Goal: Information Seeking & Learning: Understand process/instructions

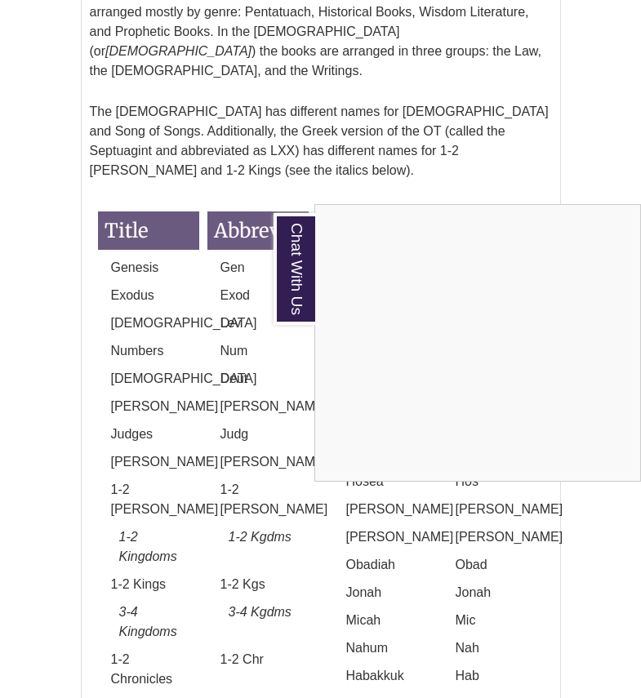
scroll to position [2577, 0]
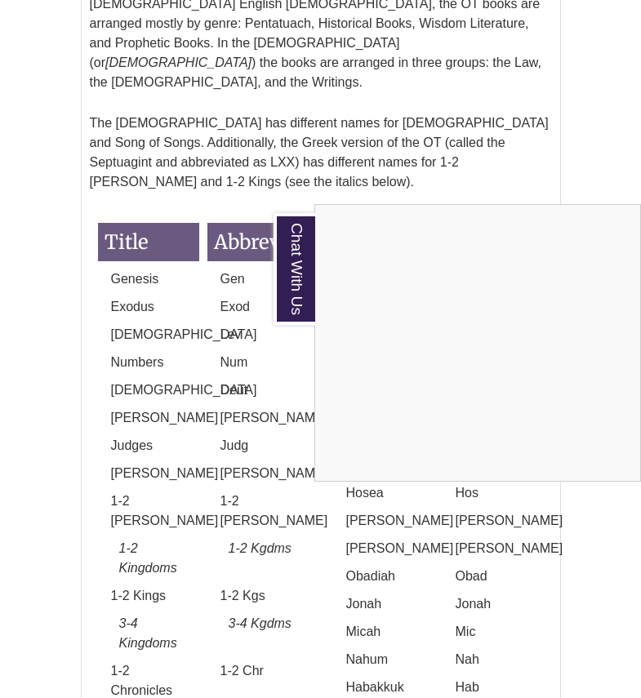
click at [607, 167] on div "Chat With Us" at bounding box center [320, 349] width 641 height 698
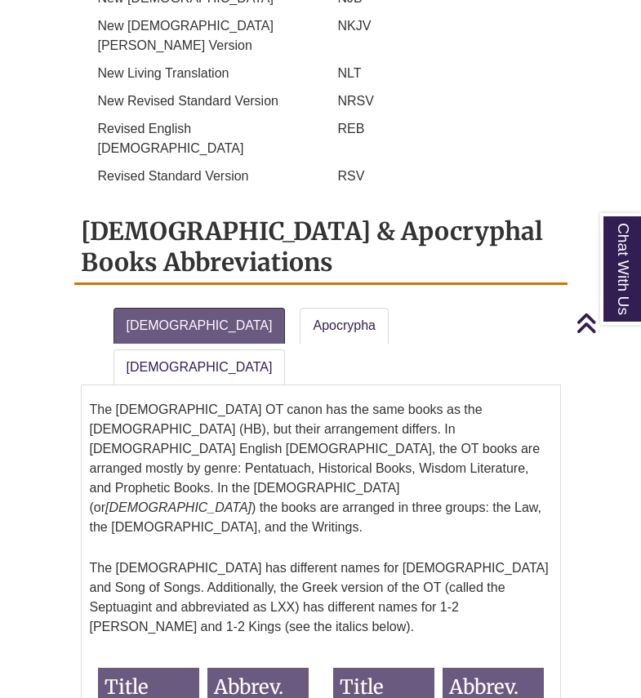
scroll to position [2126, 0]
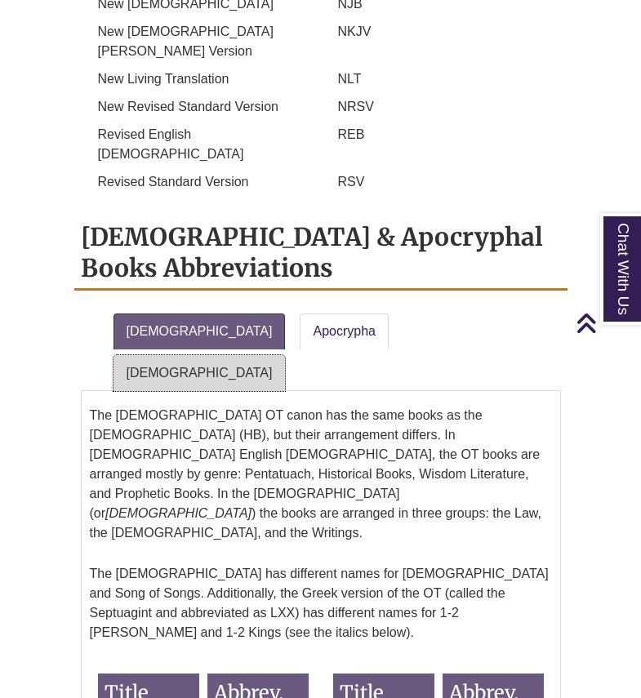
click at [286, 355] on link "New Testament" at bounding box center [200, 373] width 172 height 36
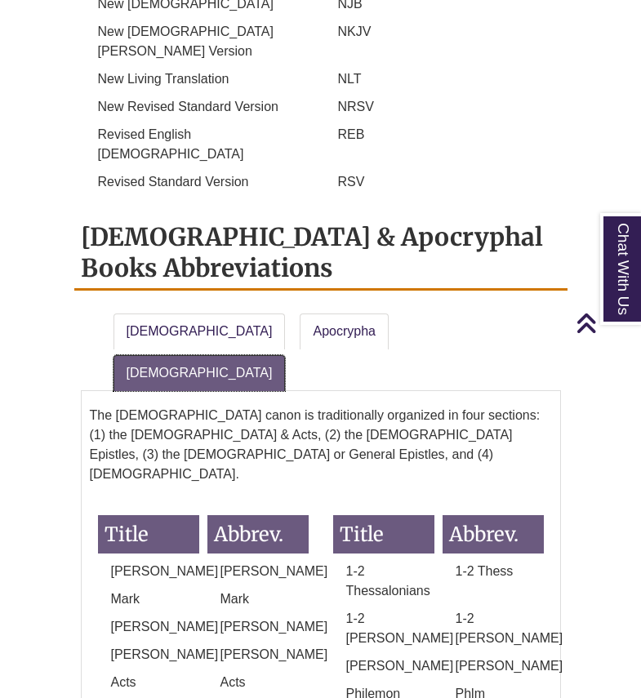
click at [286, 355] on link "New Testament" at bounding box center [200, 373] width 172 height 36
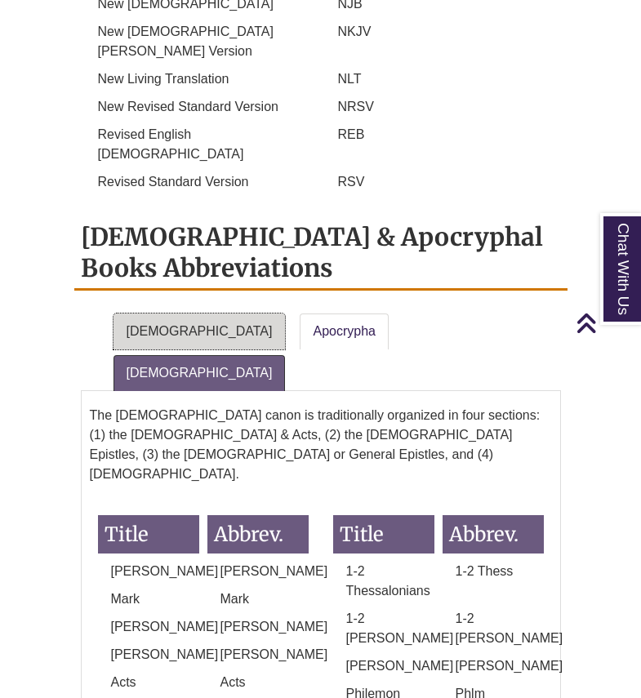
click at [156, 314] on link "Old Testament" at bounding box center [200, 332] width 172 height 36
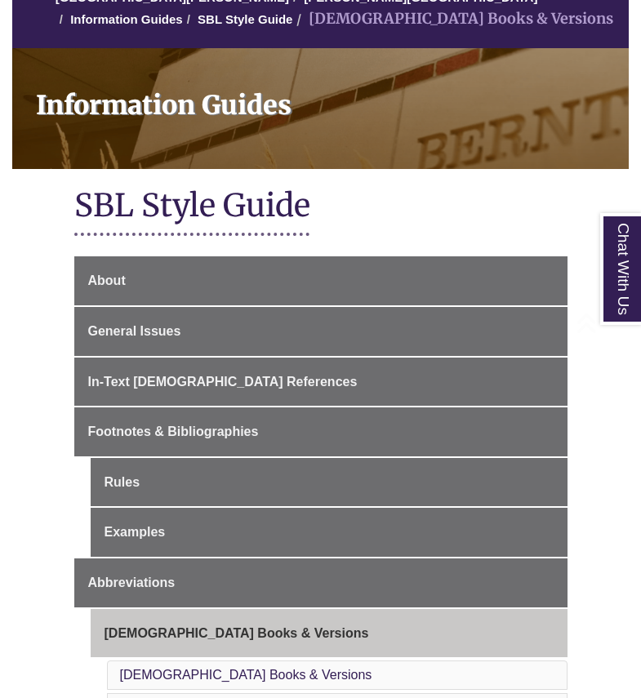
scroll to position [203, 0]
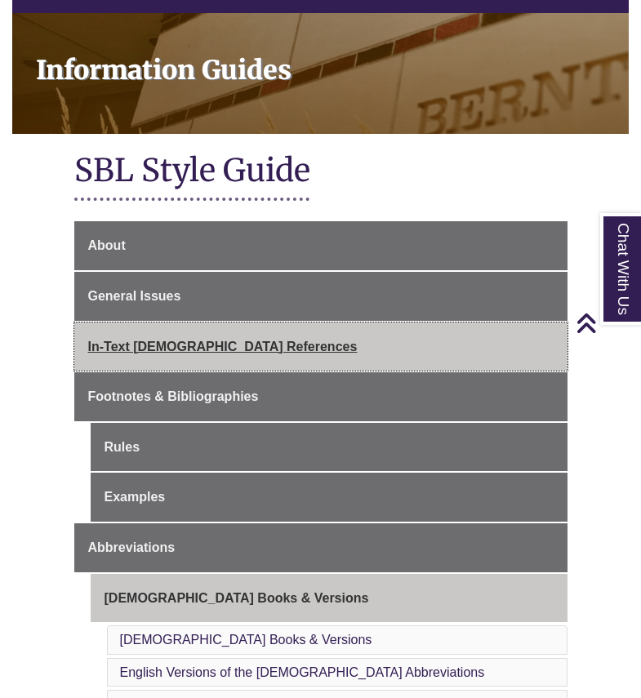
click at [197, 346] on span "In-Text [DEMOGRAPHIC_DATA] References" at bounding box center [223, 347] width 270 height 14
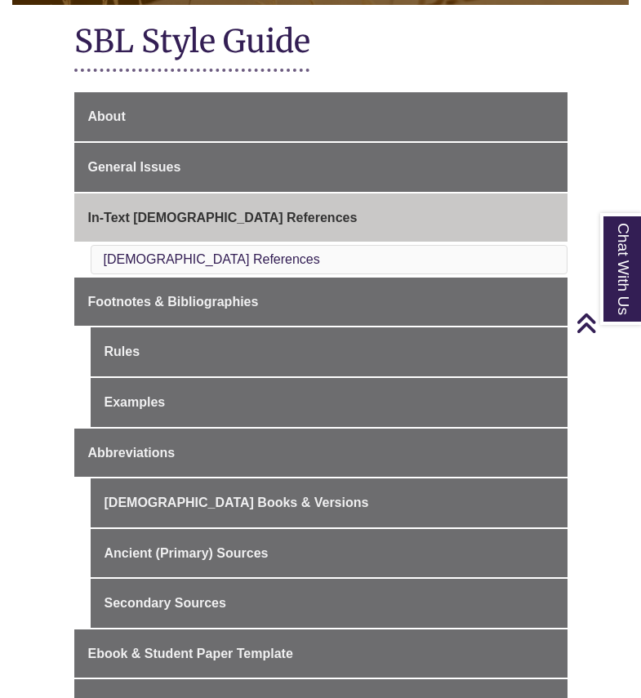
scroll to position [440, 0]
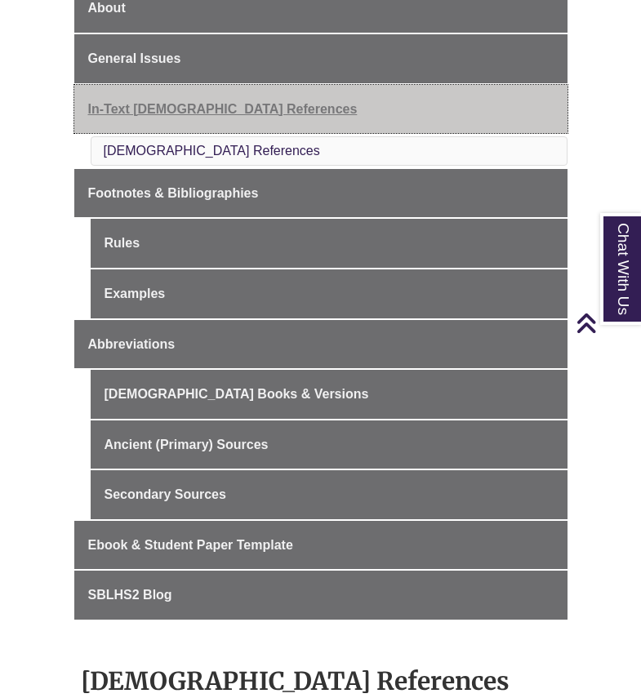
click at [202, 104] on span "In-Text [DEMOGRAPHIC_DATA] References" at bounding box center [223, 109] width 270 height 14
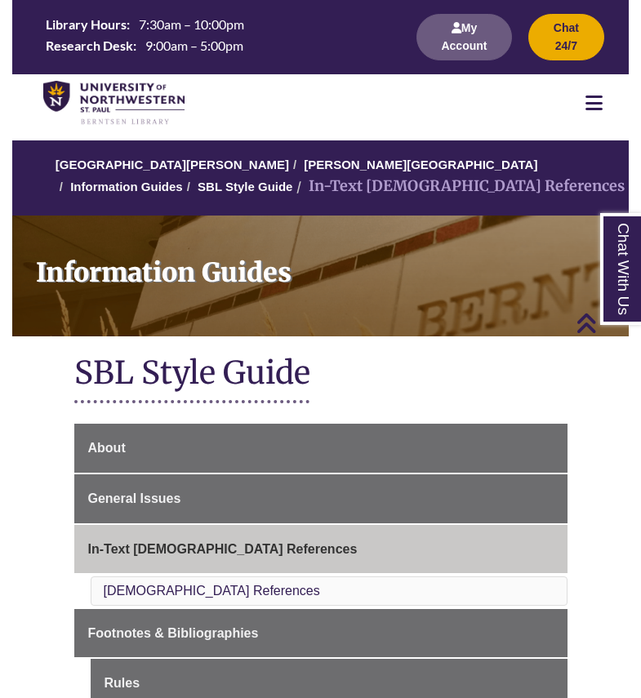
drag, startPoint x: 647, startPoint y: 78, endPoint x: 336, endPoint y: 416, distance: 458.9
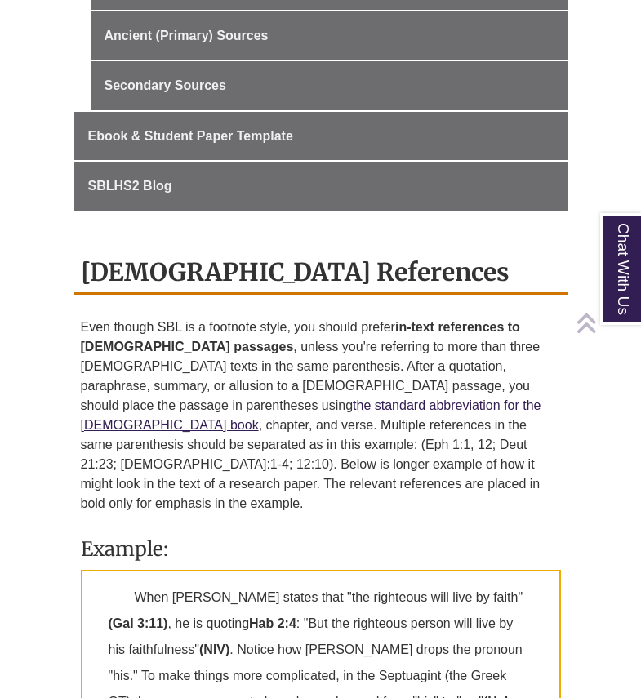
scroll to position [1060, 0]
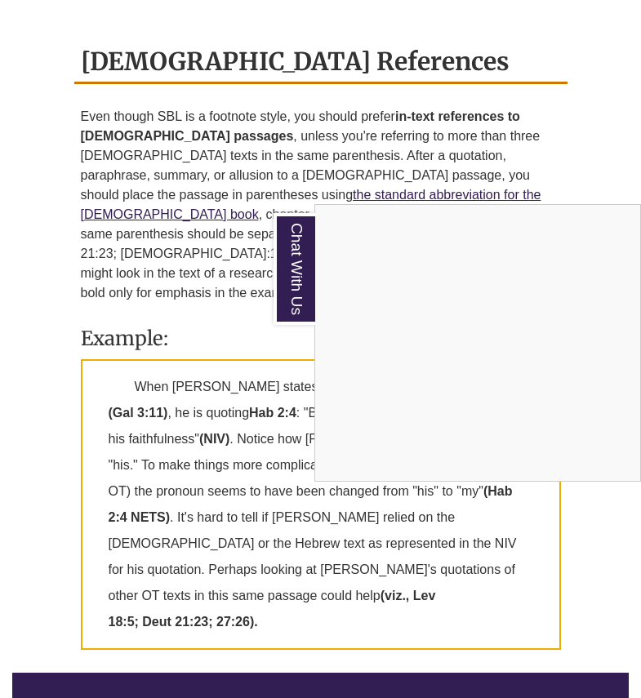
click at [598, 189] on div "Chat With Us" at bounding box center [320, 349] width 641 height 698
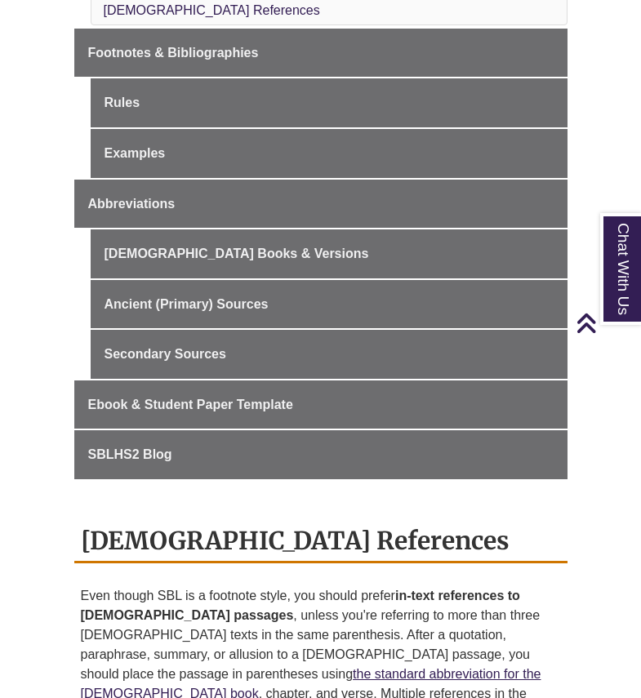
scroll to position [354, 0]
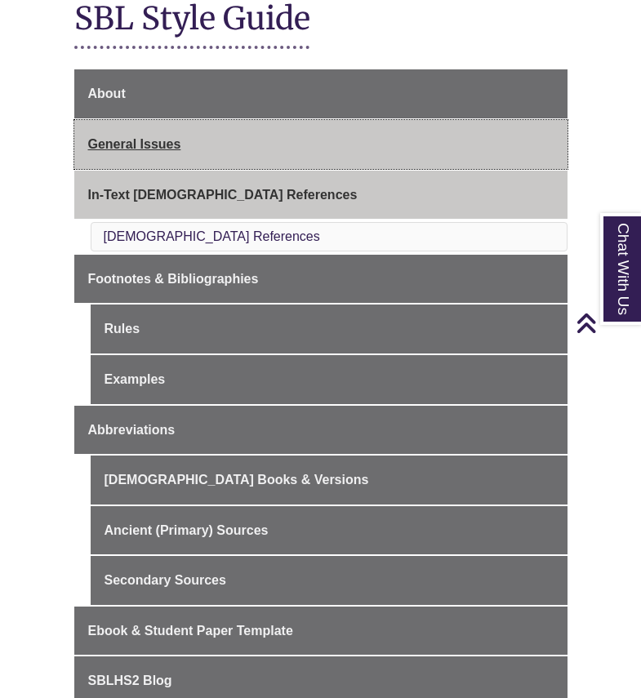
click at [154, 143] on span "General Issues" at bounding box center [134, 144] width 93 height 14
